Goal: Task Accomplishment & Management: Manage account settings

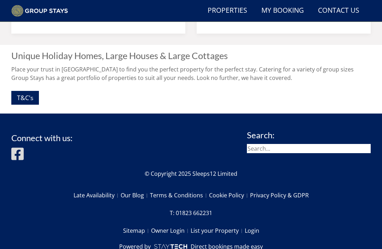
scroll to position [700, 0]
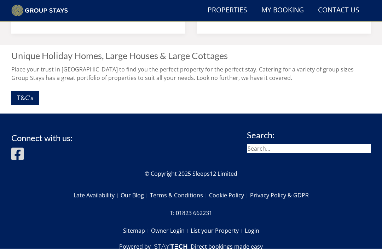
click at [251, 235] on link "Login" at bounding box center [252, 231] width 15 height 12
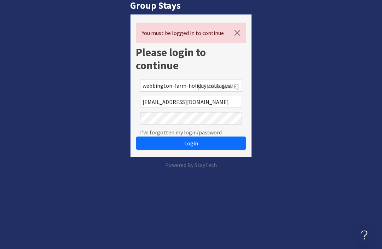
click at [202, 143] on button "Login" at bounding box center [191, 143] width 110 height 13
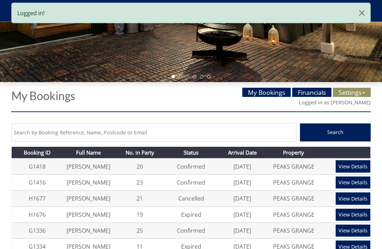
scroll to position [178, 0]
click at [359, 92] on link "Settings" at bounding box center [352, 92] width 38 height 9
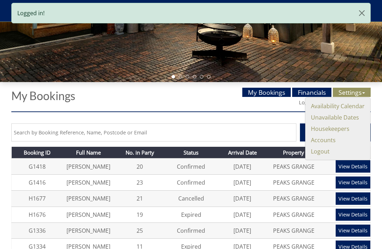
click at [339, 119] on link "Unavailable Dates" at bounding box center [335, 118] width 48 height 8
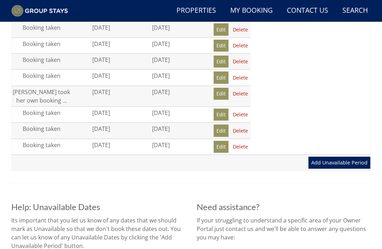
scroll to position [455, 0]
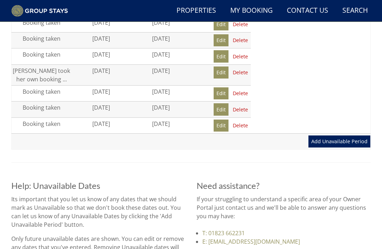
click at [335, 141] on link "Add Unavailable Period" at bounding box center [340, 142] width 62 height 12
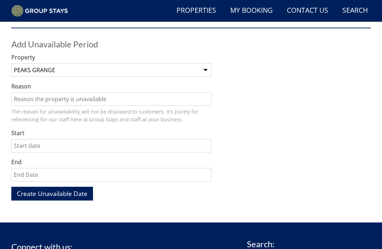
scroll to position [262, 0]
click at [38, 95] on input "Reason" at bounding box center [111, 98] width 200 height 13
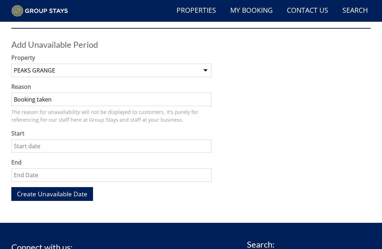
type input "Booking taken"
click at [52, 141] on input "Start" at bounding box center [111, 146] width 200 height 13
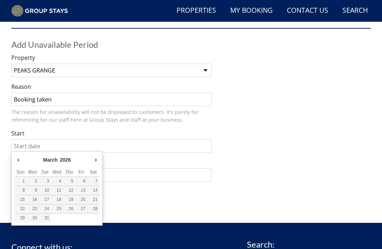
type input "20/03/2026"
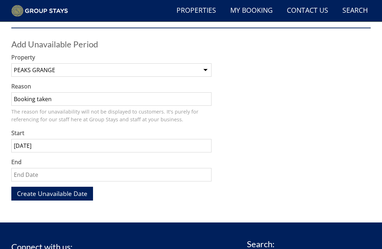
click at [33, 174] on input "End" at bounding box center [111, 174] width 200 height 13
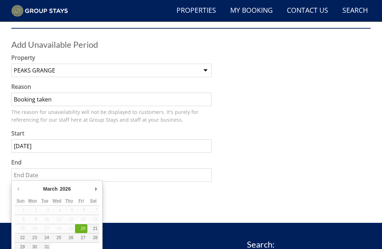
type input "22/03/2026"
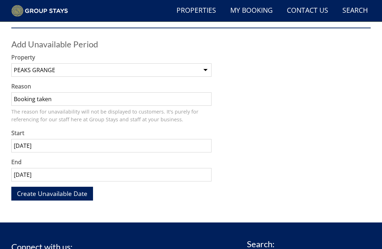
scroll to position [262, 0]
click at [64, 194] on span "Create Unavailable Date" at bounding box center [52, 193] width 70 height 8
